Goal: Transaction & Acquisition: Subscribe to service/newsletter

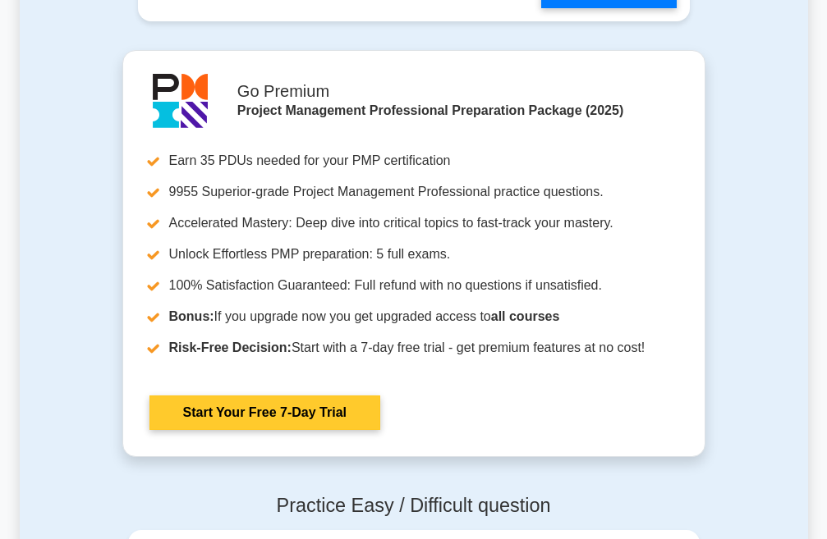
scroll to position [4186, 0]
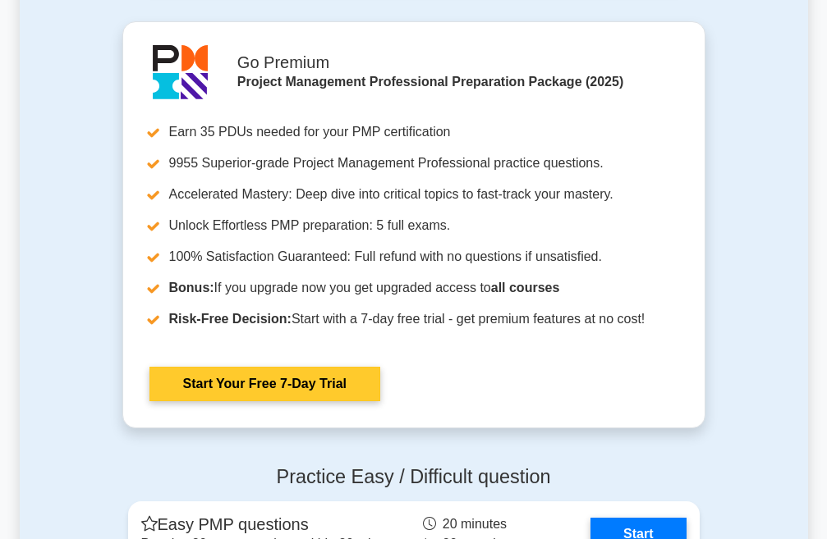
click at [245, 385] on link "Start Your Free 7-Day Trial" at bounding box center [264, 384] width 231 height 34
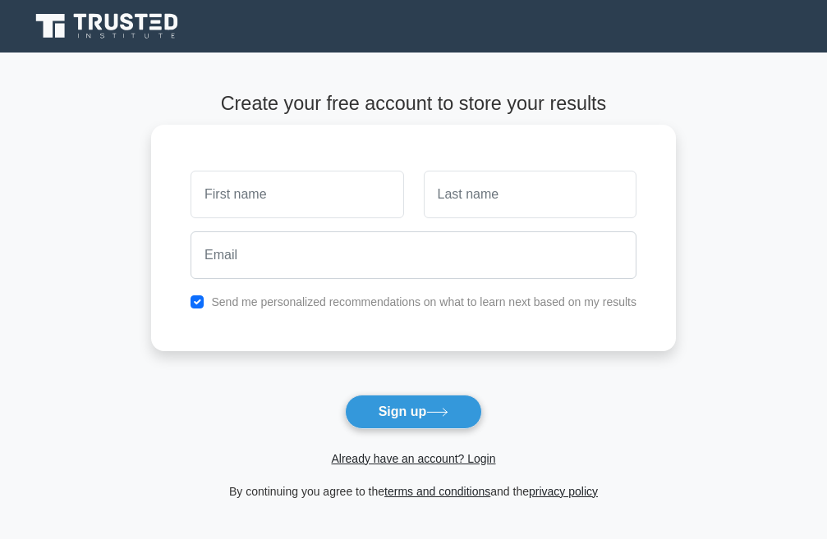
click at [260, 195] on input "text" at bounding box center [296, 195] width 213 height 48
type input "Muhammad Saim"
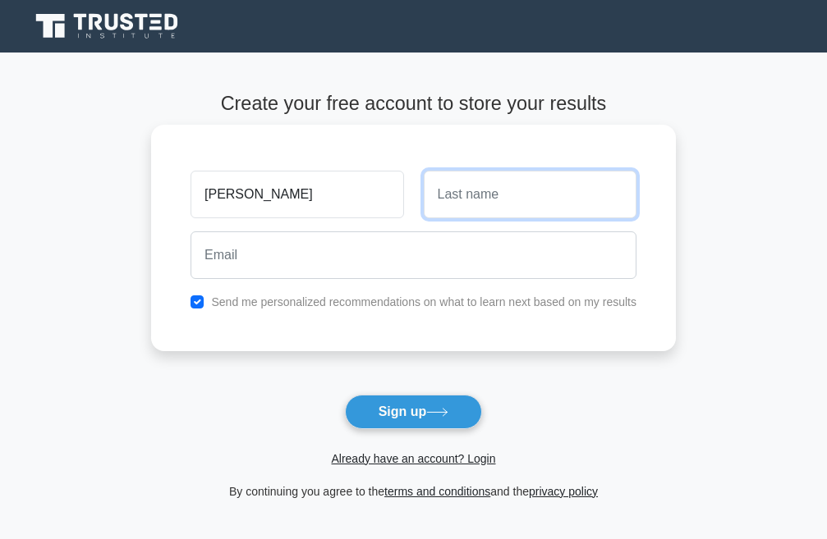
click at [465, 199] on input "text" at bounding box center [530, 195] width 213 height 48
type input "Khan"
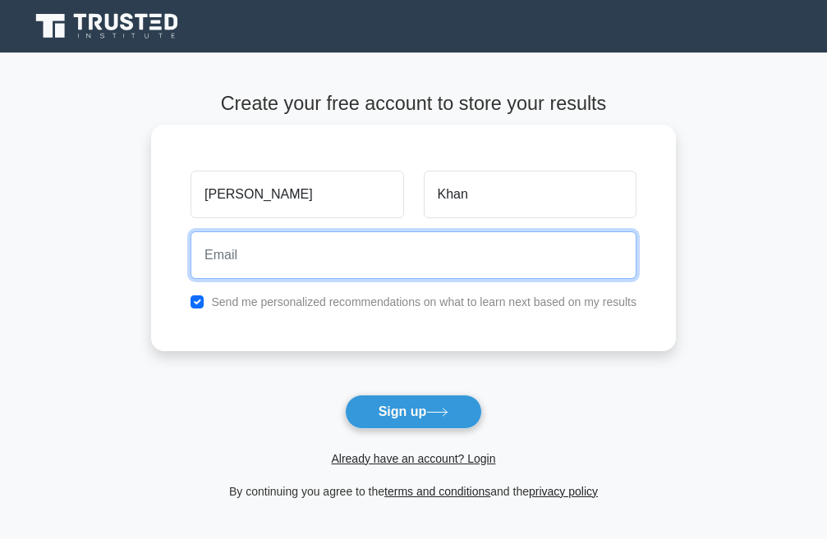
click at [266, 261] on input "email" at bounding box center [413, 255] width 446 height 48
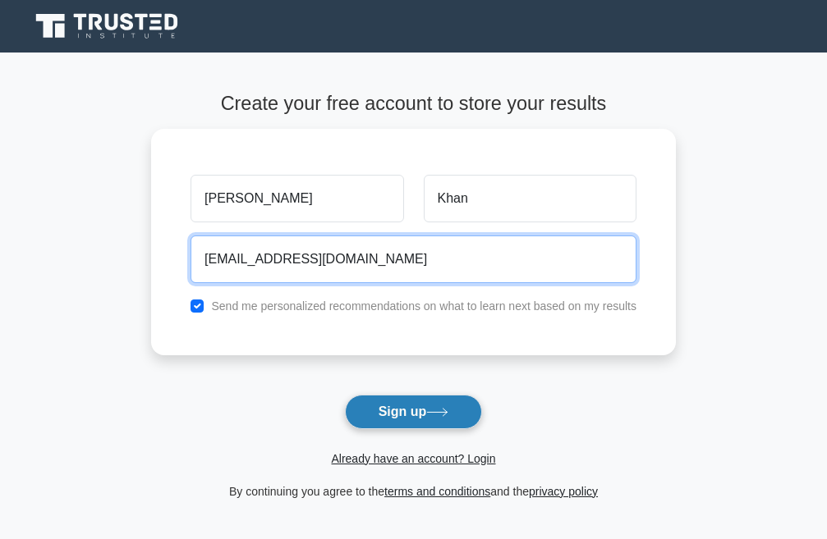
type input "saim34904@gmail.com"
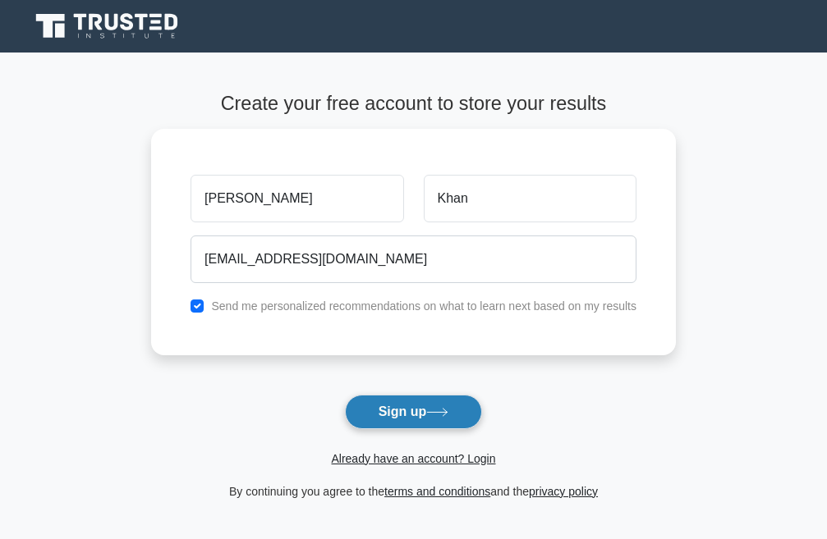
click at [393, 406] on button "Sign up" at bounding box center [414, 412] width 138 height 34
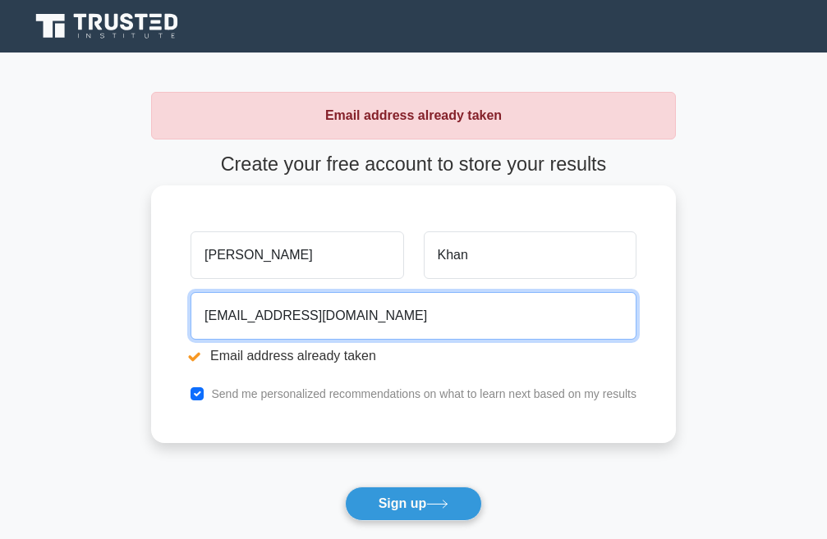
drag, startPoint x: 395, startPoint y: 318, endPoint x: 158, endPoint y: 307, distance: 236.6
click at [158, 307] on div "Muhammad Saim Khan saim34904@gmail.com Email address already taken Send me pers…" at bounding box center [413, 314] width 524 height 258
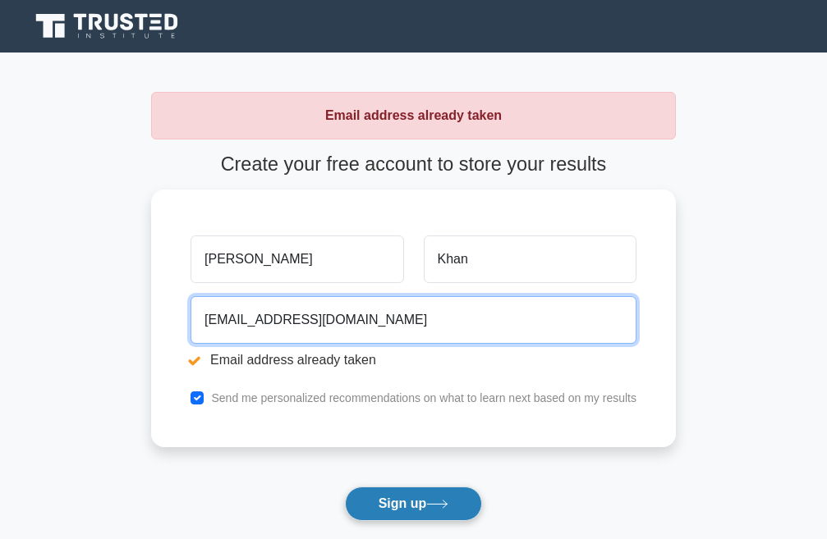
type input "17im112@gmail.com"
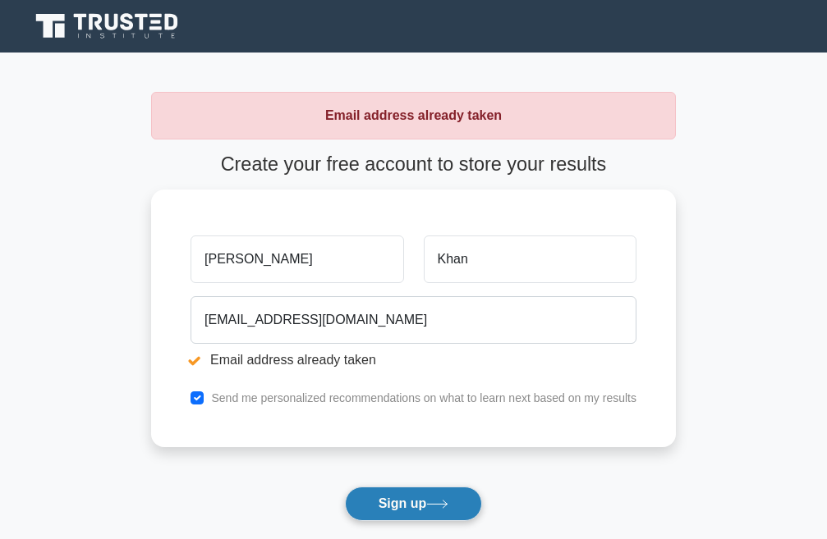
click at [433, 506] on icon at bounding box center [437, 504] width 22 height 9
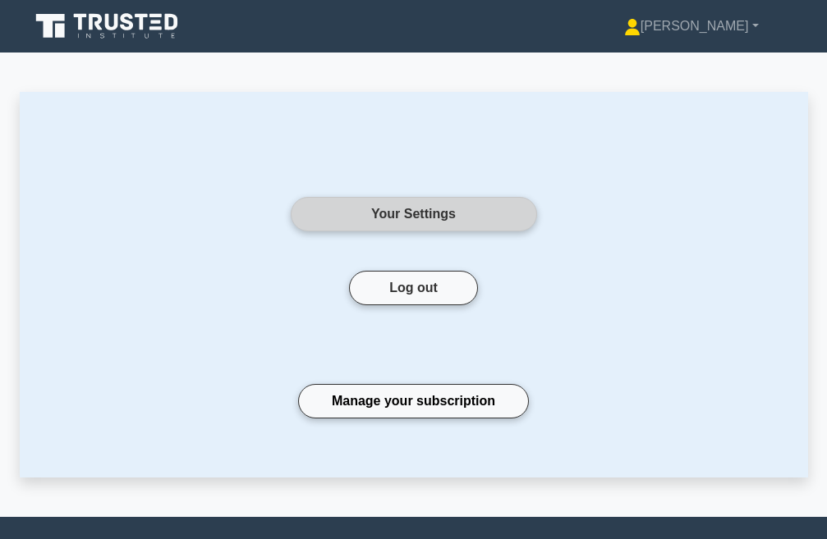
click at [397, 210] on link "Your Settings" at bounding box center [414, 214] width 246 height 34
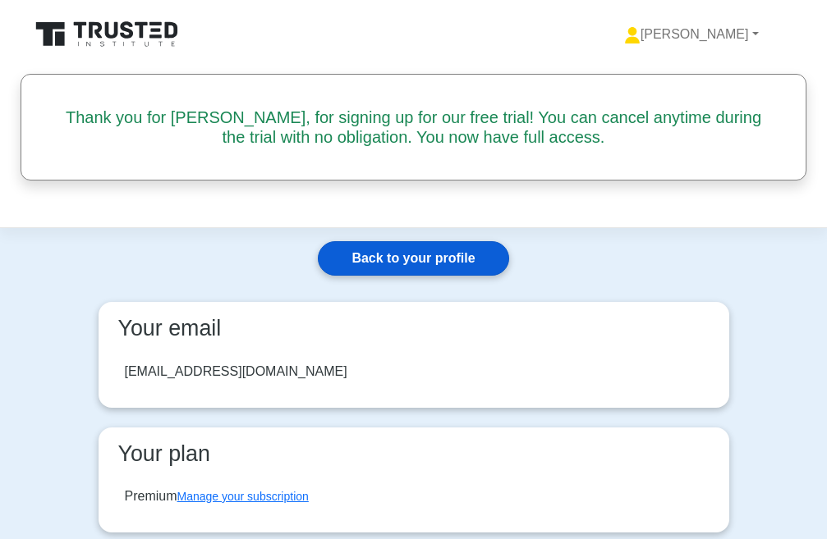
click at [392, 265] on link "Back to your profile" at bounding box center [413, 258] width 190 height 34
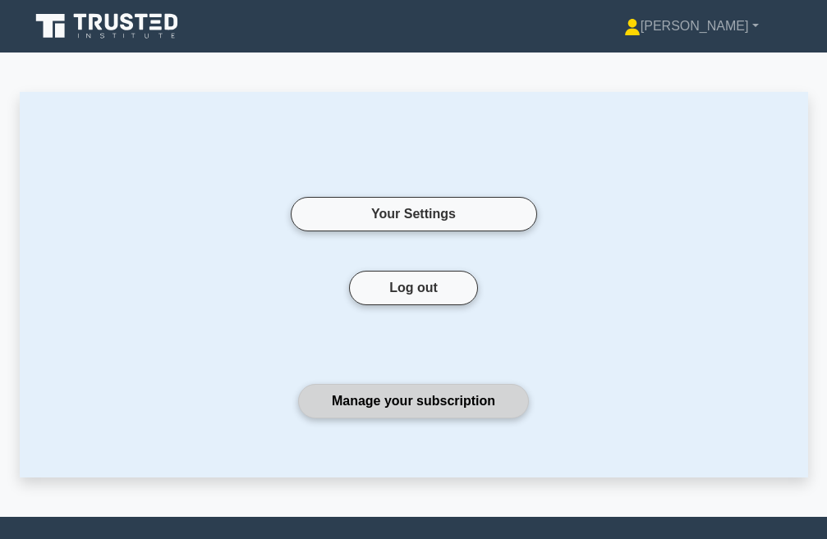
click at [391, 409] on link "Manage your subscription" at bounding box center [413, 401] width 231 height 34
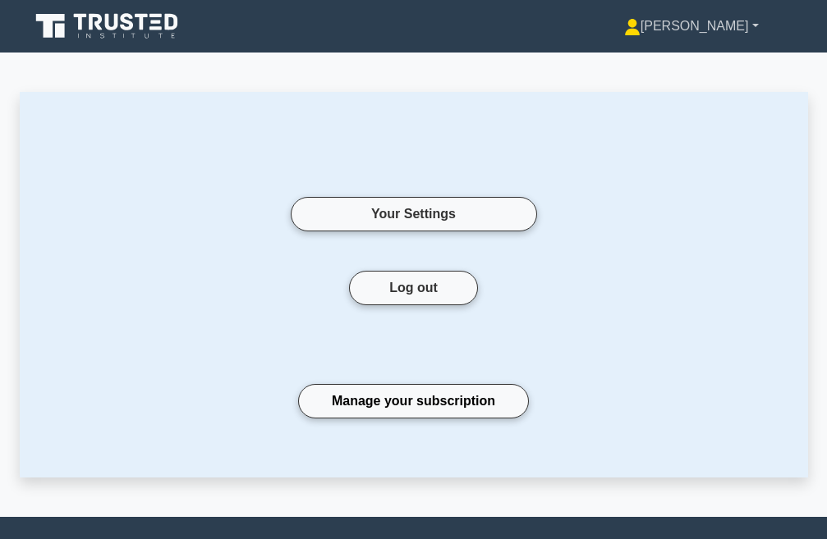
click at [755, 25] on link "[PERSON_NAME]" at bounding box center [690, 26] width 213 height 33
click at [254, 80] on main "Your Settings Log out Manage your subscription" at bounding box center [413, 285] width 827 height 465
click at [94, 23] on icon at bounding box center [109, 26] width 158 height 31
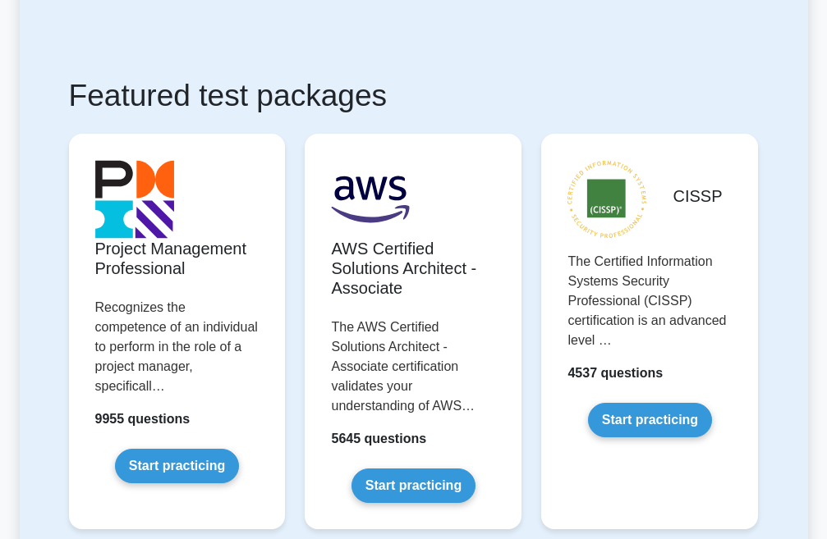
scroll to position [246, 0]
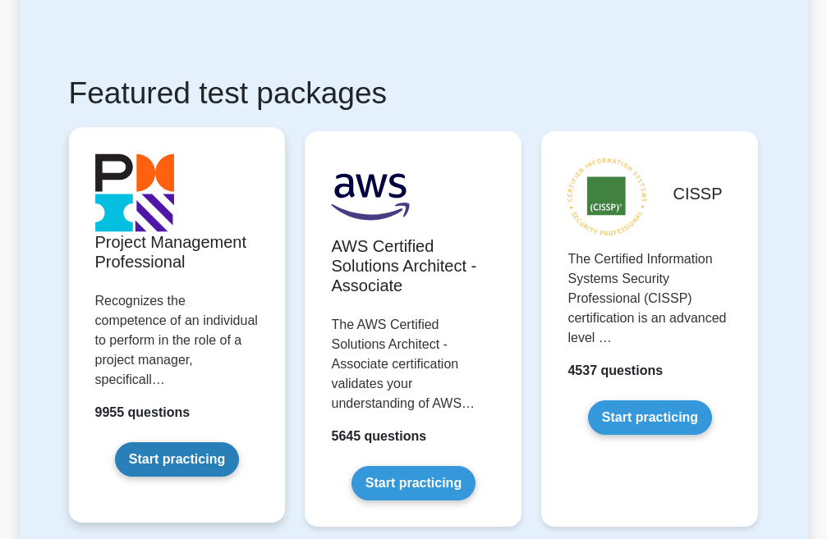
click at [175, 442] on link "Start practicing" at bounding box center [177, 459] width 124 height 34
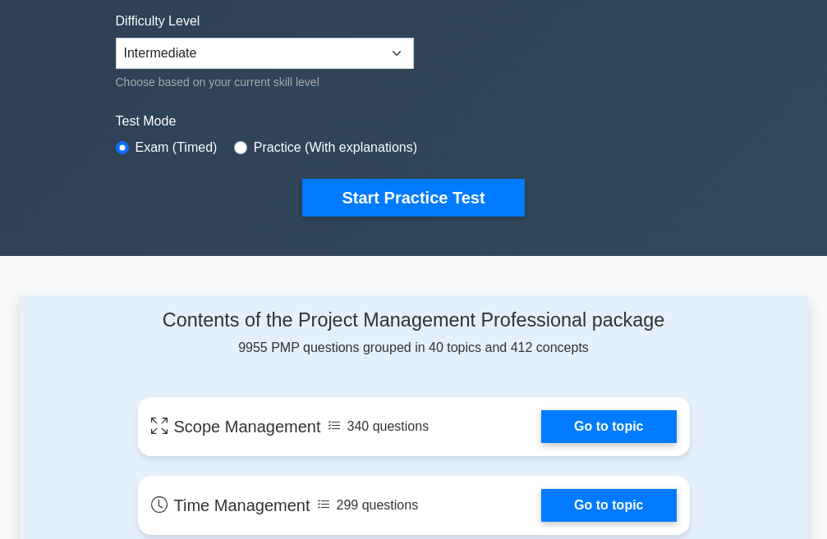
scroll to position [396, 0]
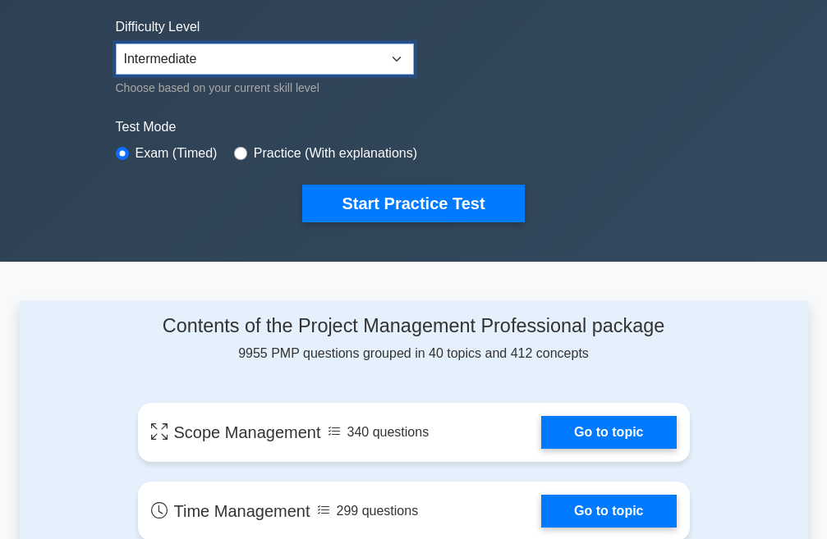
click at [337, 59] on select "Beginner Intermediate Expert" at bounding box center [265, 59] width 298 height 31
drag, startPoint x: 337, startPoint y: 59, endPoint x: 318, endPoint y: 71, distance: 22.1
click at [337, 59] on select "Beginner Intermediate Expert" at bounding box center [265, 59] width 298 height 31
select select "beginner"
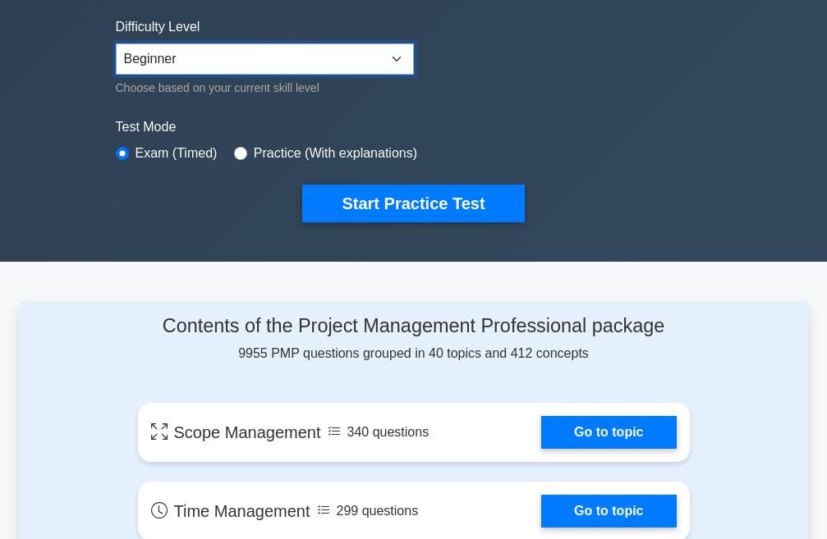
click at [116, 44] on select "Beginner Intermediate Expert" at bounding box center [265, 59] width 298 height 31
